Goal: Transaction & Acquisition: Purchase product/service

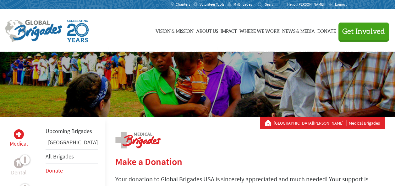
click at [23, 38] on img at bounding box center [33, 31] width 57 height 23
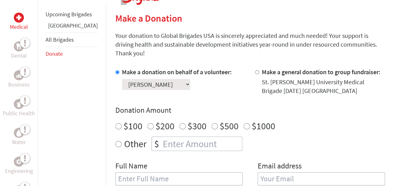
scroll to position [144, 0]
click at [166, 80] on select "Select a volunteer... Aliza Ramos Allyson Lineburg Anahi Ceniceros Angie McComb…" at bounding box center [156, 84] width 68 height 11
click at [228, 93] on div "Make a donation on behalf of a volunteer: Select a volunteer... Aliza Ramos All…" at bounding box center [249, 130] width 269 height 126
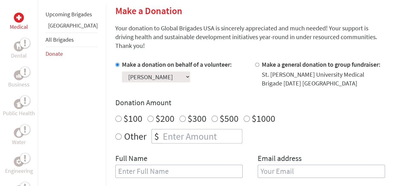
scroll to position [153, 0]
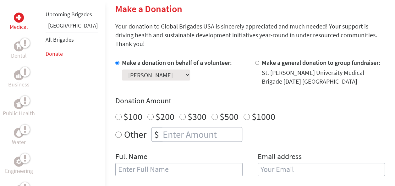
radio input "true"
click at [161, 128] on input "number" at bounding box center [201, 135] width 80 height 14
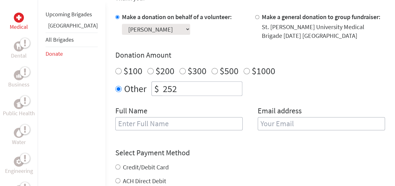
scroll to position [202, 0]
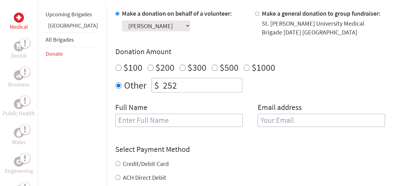
type input "252"
click at [139, 114] on input "text" at bounding box center [178, 120] width 127 height 13
type input "[PERSON_NAME]"
click at [266, 114] on input "email" at bounding box center [320, 120] width 127 height 13
type input "melissaescutia3@gmail.com"
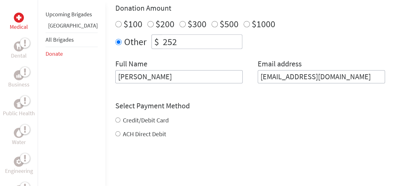
scroll to position [247, 0]
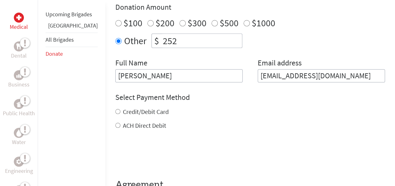
click at [130, 111] on div "Credit/Debit Card ACH Direct Debit" at bounding box center [249, 119] width 269 height 23
click at [125, 108] on label "Credit/Debit Card" at bounding box center [146, 112] width 46 height 8
click at [120, 109] on input "Credit/Debit Card" at bounding box center [117, 111] width 5 height 5
radio input "true"
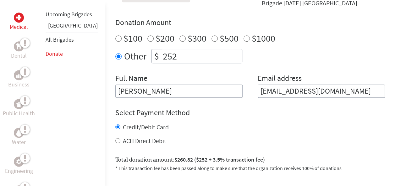
scroll to position [231, 0]
click at [161, 53] on input "252" at bounding box center [201, 57] width 80 height 14
type input "250"
click at [172, 126] on div "Credit/Debit Card ACH Direct Debit" at bounding box center [249, 134] width 269 height 23
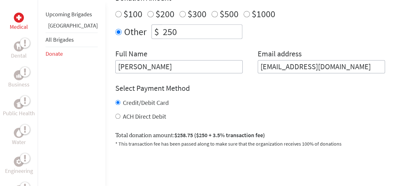
scroll to position [257, 0]
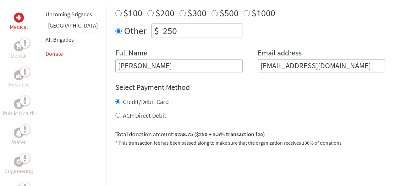
click at [136, 112] on label "ACH Direct Debit" at bounding box center [144, 116] width 43 height 8
click at [120, 113] on input "ACH Direct Debit" at bounding box center [117, 115] width 5 height 5
radio input "true"
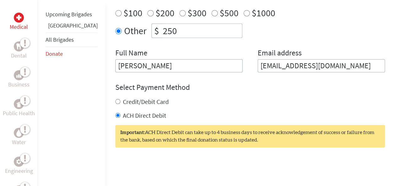
click at [129, 98] on label "Credit/Debit Card" at bounding box center [146, 102] width 46 height 8
click at [120, 99] on input "Credit/Debit Card" at bounding box center [117, 101] width 5 height 5
radio input "true"
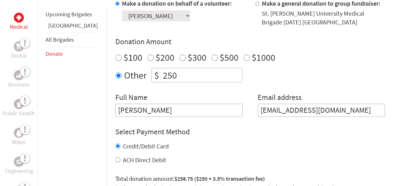
scroll to position [206, 0]
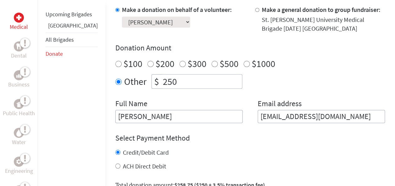
click at [164, 75] on input "250" at bounding box center [201, 82] width 80 height 14
type input "2"
click at [197, 133] on h4 "Select Payment Method" at bounding box center [249, 138] width 269 height 10
click at [180, 77] on input "100" at bounding box center [201, 82] width 80 height 14
type input "1"
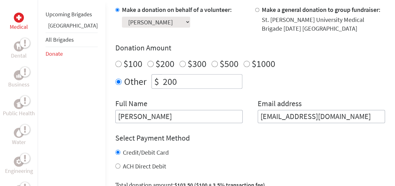
click at [204, 162] on div "ACH Direct Debit" at bounding box center [249, 166] width 269 height 9
click at [172, 75] on input "200" at bounding box center [201, 82] width 80 height 14
type input "250"
click at [168, 166] on form "Make a donation on behalf of a volunteer: Select a volunteer... Aliza Ramos All…" at bounding box center [249, 136] width 269 height 263
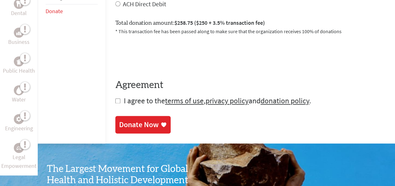
scroll to position [372, 0]
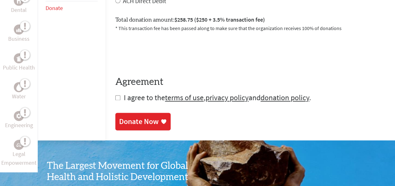
click at [124, 93] on span "I agree to the terms of use , privacy policy and donation policy ." at bounding box center [217, 98] width 187 height 10
click at [115, 95] on input "checkbox" at bounding box center [117, 97] width 5 height 5
checkbox input "true"
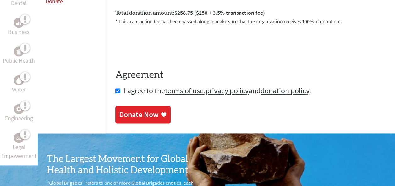
scroll to position [395, 0]
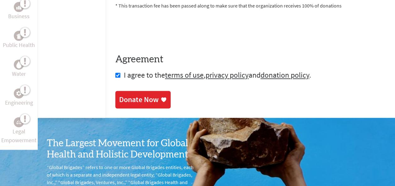
click at [125, 95] on div "Donate Now" at bounding box center [139, 100] width 40 height 10
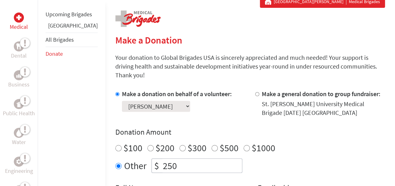
scroll to position [133, 0]
